Goal: Information Seeking & Learning: Find specific fact

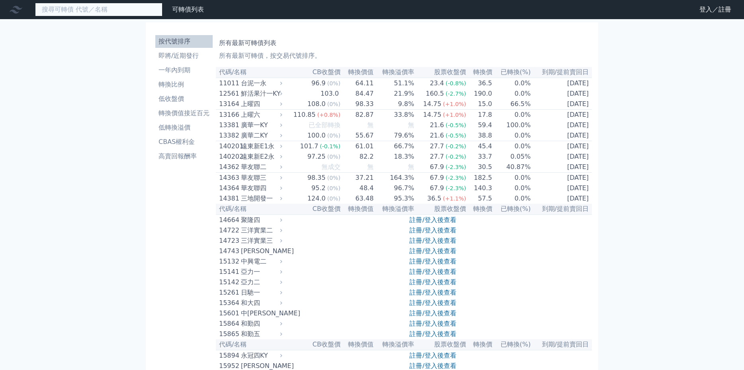
click at [97, 5] on input at bounding box center [98, 10] width 127 height 14
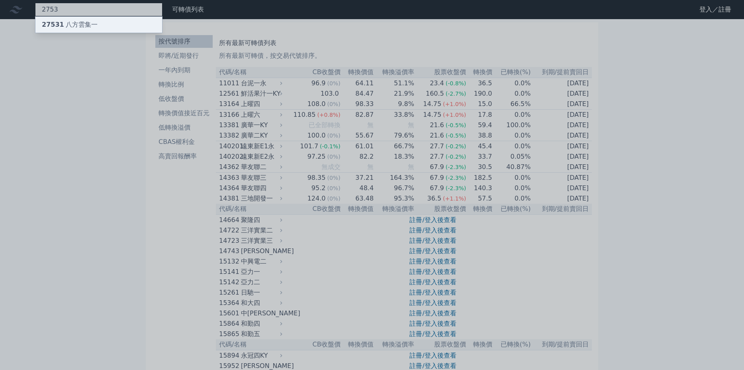
type input "2753"
click at [85, 23] on div "27531 八方雲集一" at bounding box center [70, 25] width 56 height 10
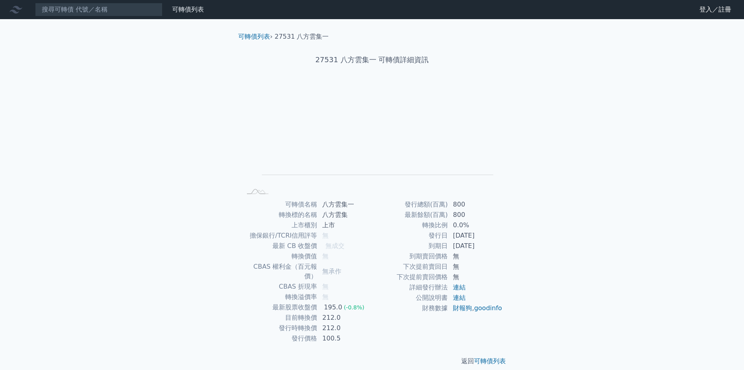
click at [454, 291] on td "連結" at bounding box center [475, 287] width 55 height 10
click at [461, 287] on link "連結" at bounding box center [459, 287] width 13 height 8
click at [107, 8] on input at bounding box center [98, 10] width 127 height 14
click at [460, 299] on link "連結" at bounding box center [459, 298] width 13 height 8
